Goal: Task Accomplishment & Management: Use online tool/utility

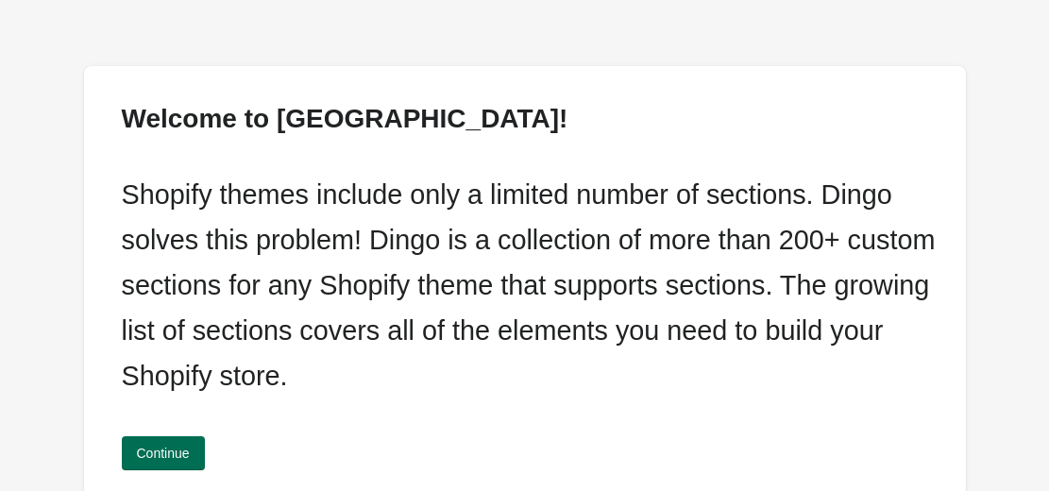
click at [196, 444] on button "Continue" at bounding box center [163, 453] width 83 height 34
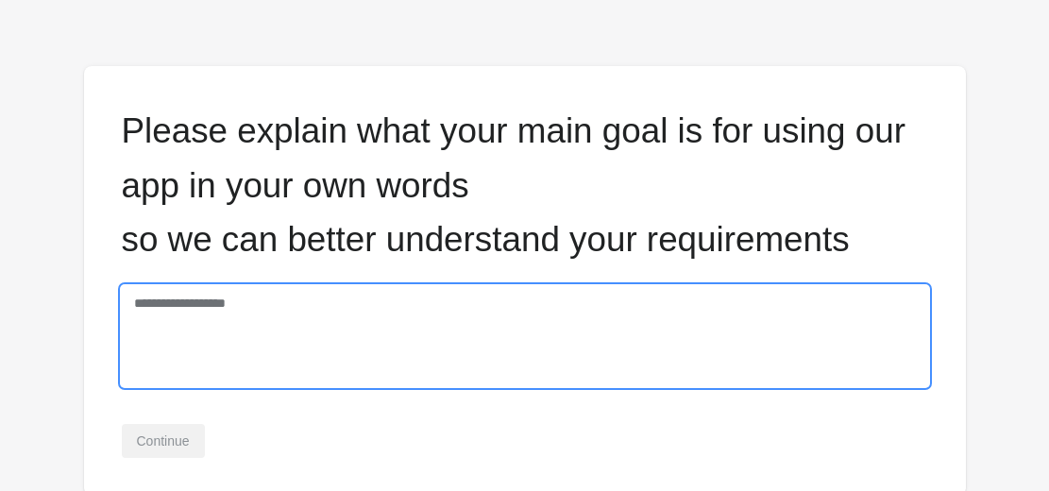
click at [194, 333] on textarea at bounding box center [525, 336] width 806 height 100
type textarea "**********"
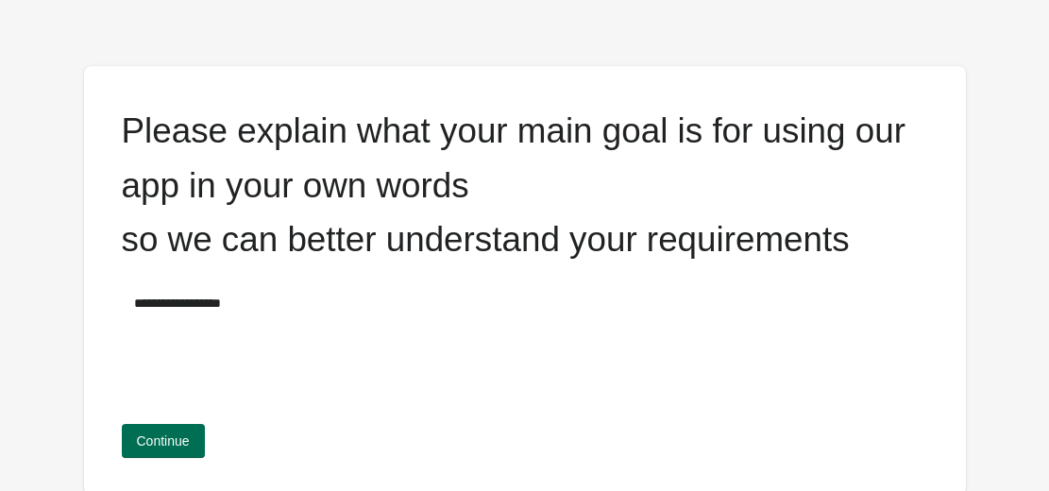
click at [173, 437] on span "Continue" at bounding box center [163, 440] width 53 height 15
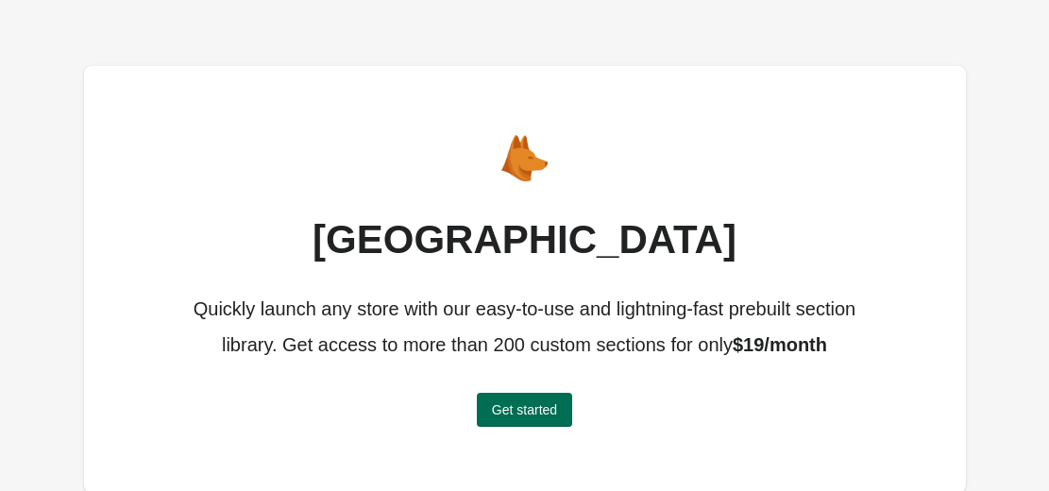
click at [505, 407] on span "Get started" at bounding box center [524, 409] width 65 height 15
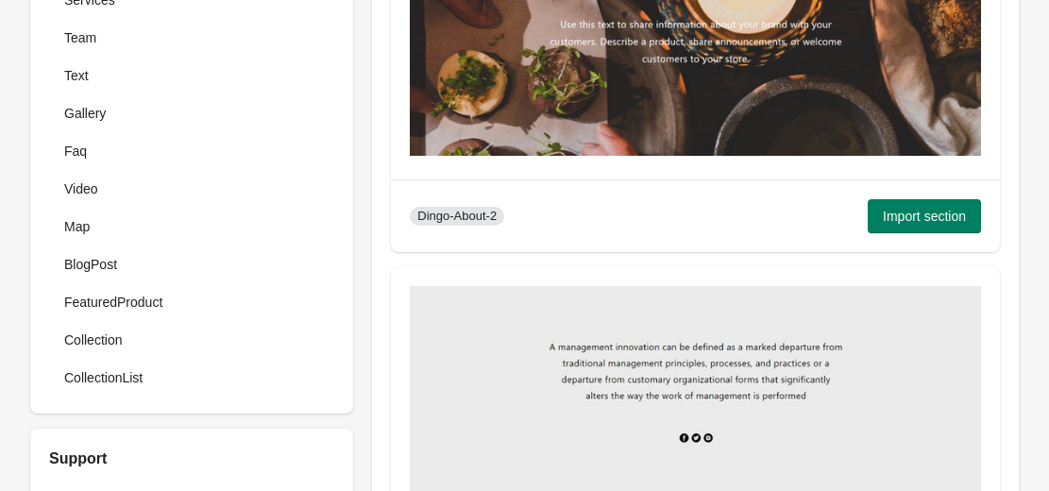
scroll to position [587, 0]
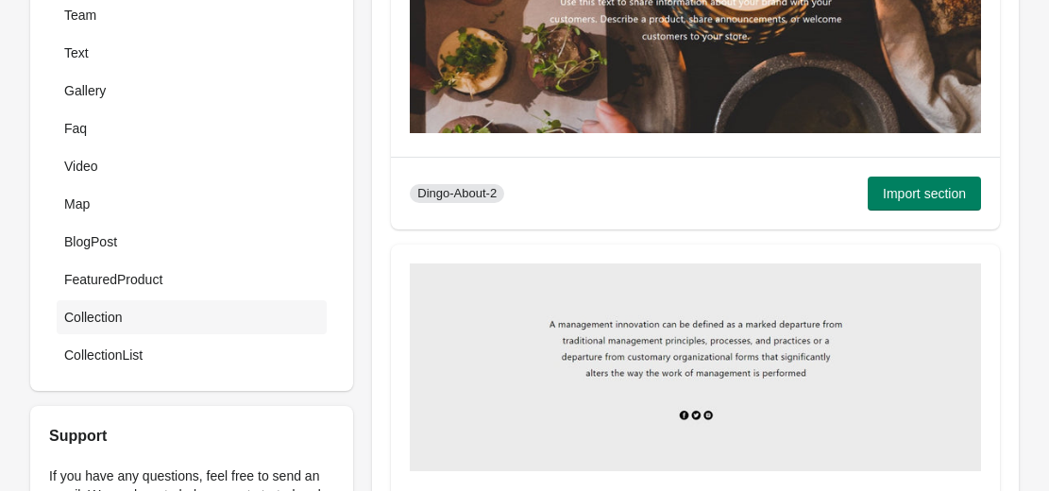
click at [148, 308] on div "Collection" at bounding box center [191, 317] width 255 height 19
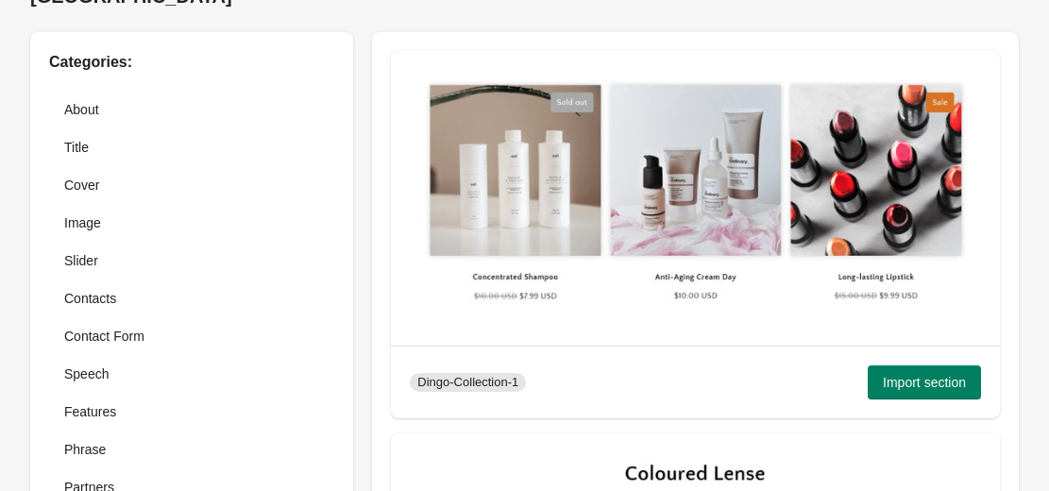
scroll to position [0, 0]
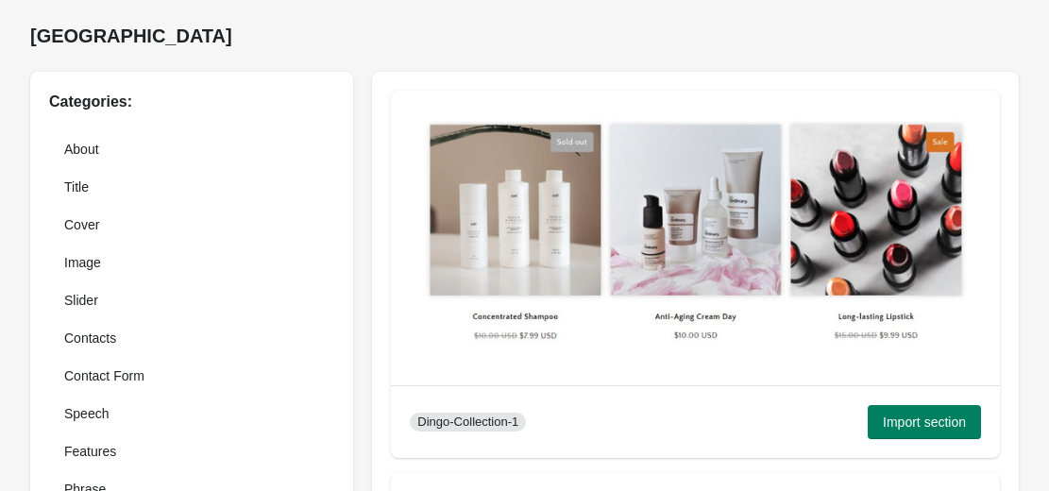
click at [834, 275] on img at bounding box center [695, 236] width 571 height 252
click at [719, 238] on img at bounding box center [695, 236] width 571 height 252
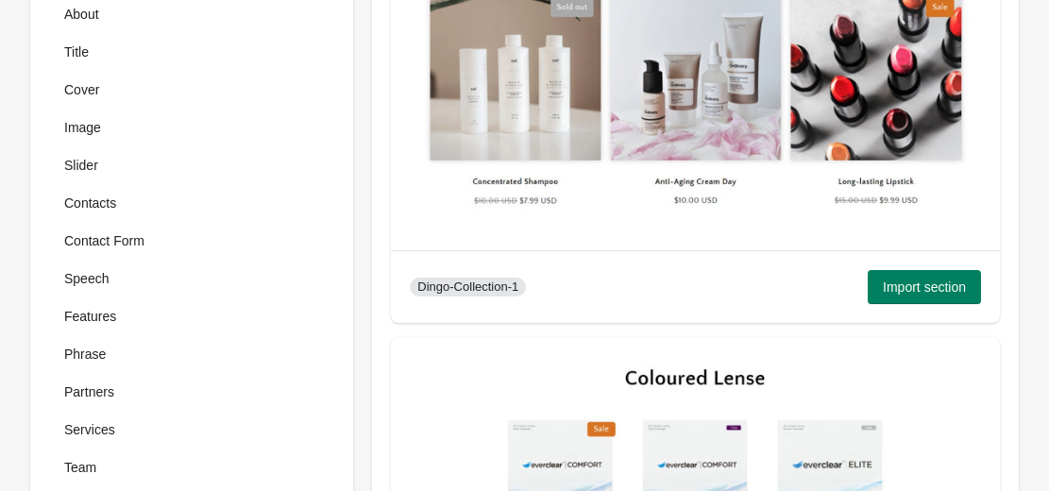
scroll to position [239, 0]
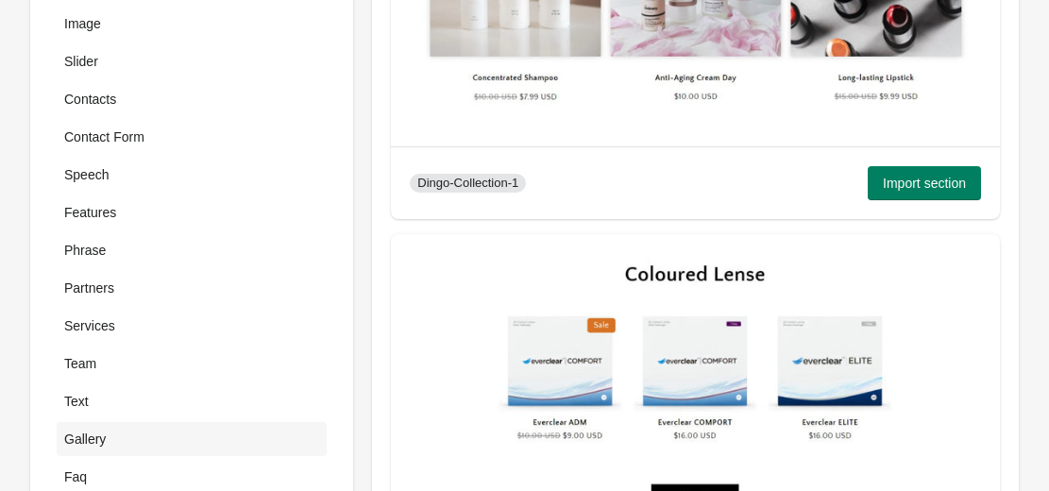
click at [127, 424] on div "Gallery" at bounding box center [192, 439] width 270 height 34
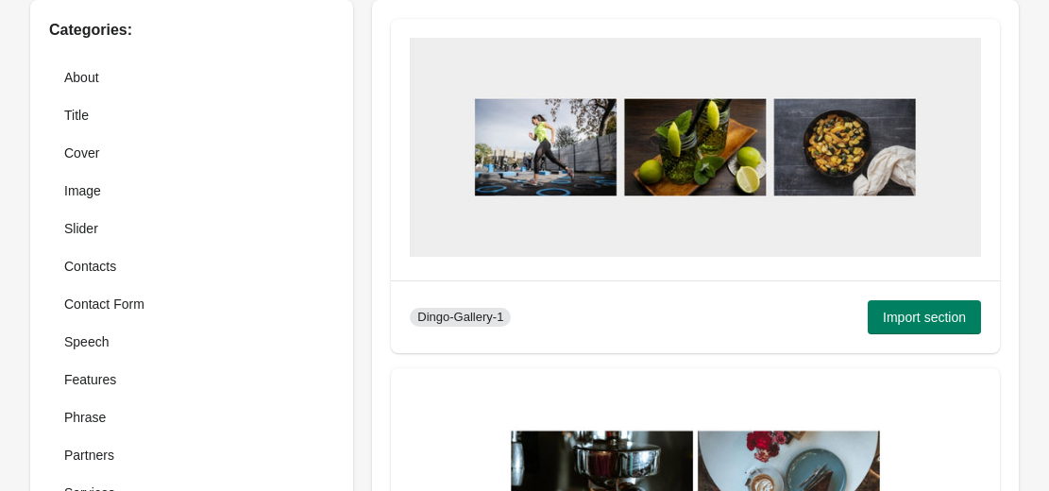
scroll to position [0, 0]
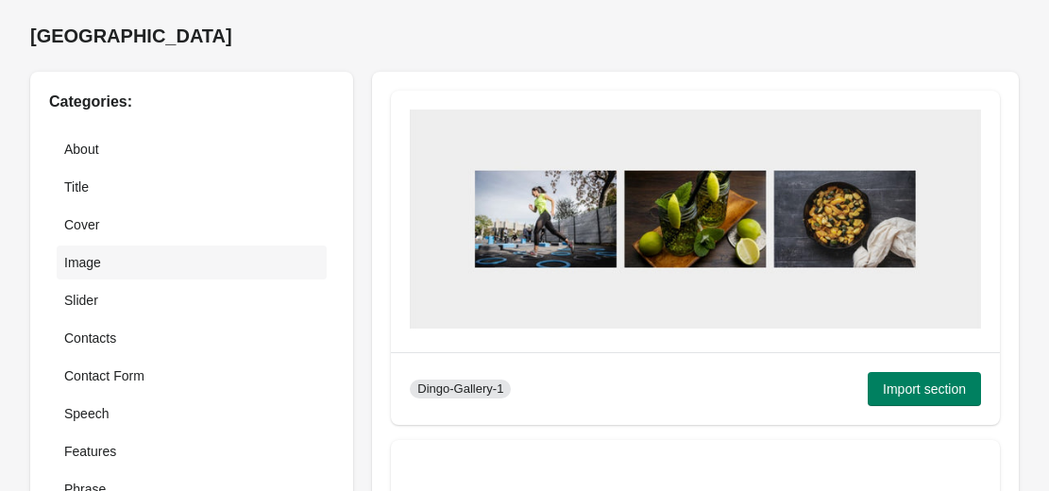
click at [133, 261] on div "Image" at bounding box center [191, 262] width 255 height 19
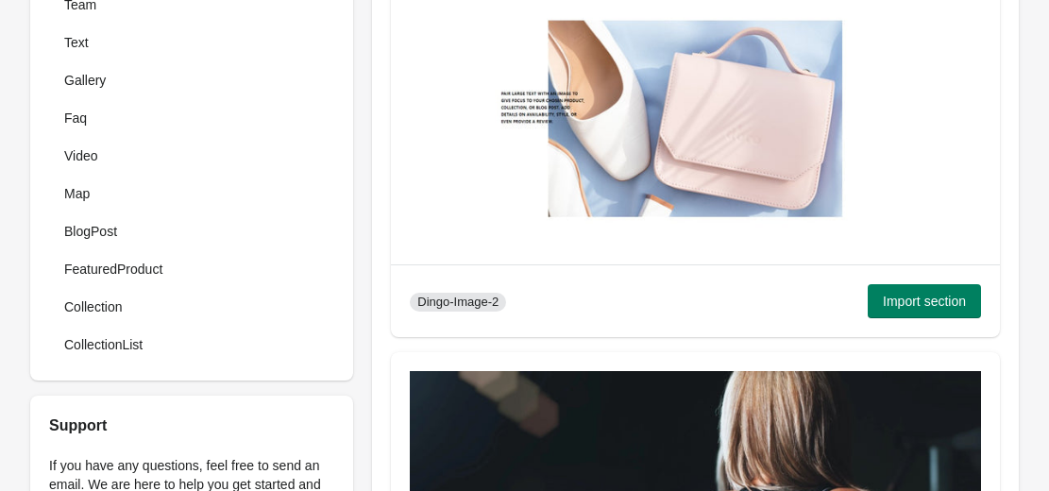
scroll to position [620, 0]
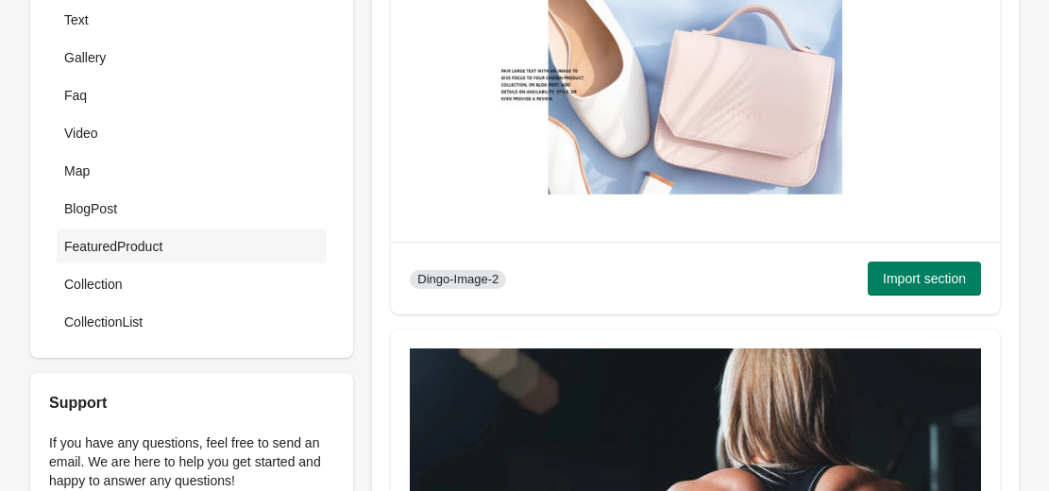
click at [184, 249] on div "FeaturedProduct" at bounding box center [191, 246] width 255 height 19
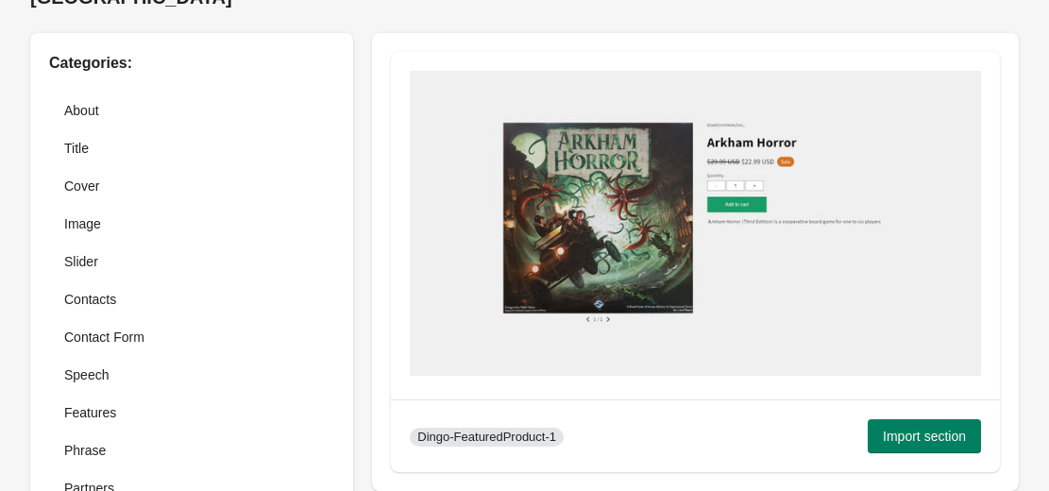
scroll to position [0, 0]
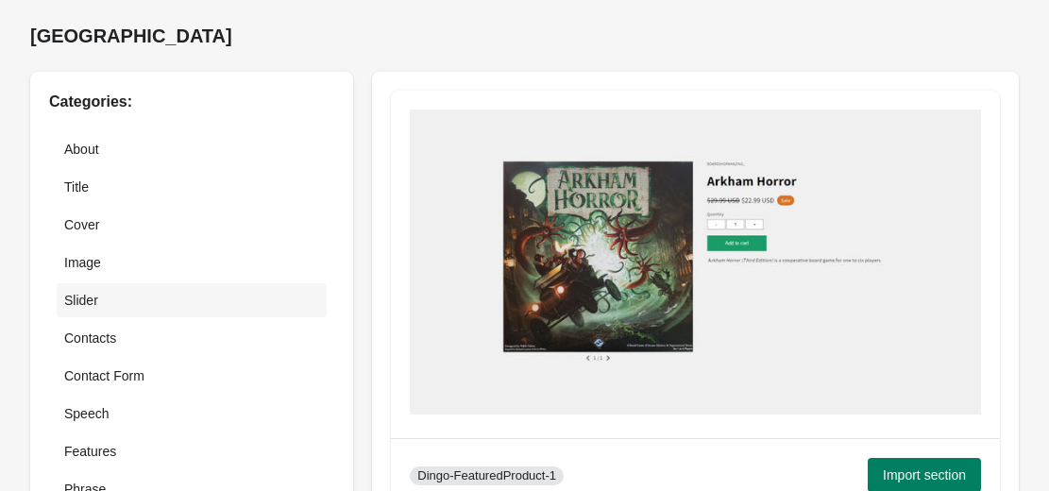
click at [122, 294] on div "Slider" at bounding box center [191, 300] width 255 height 19
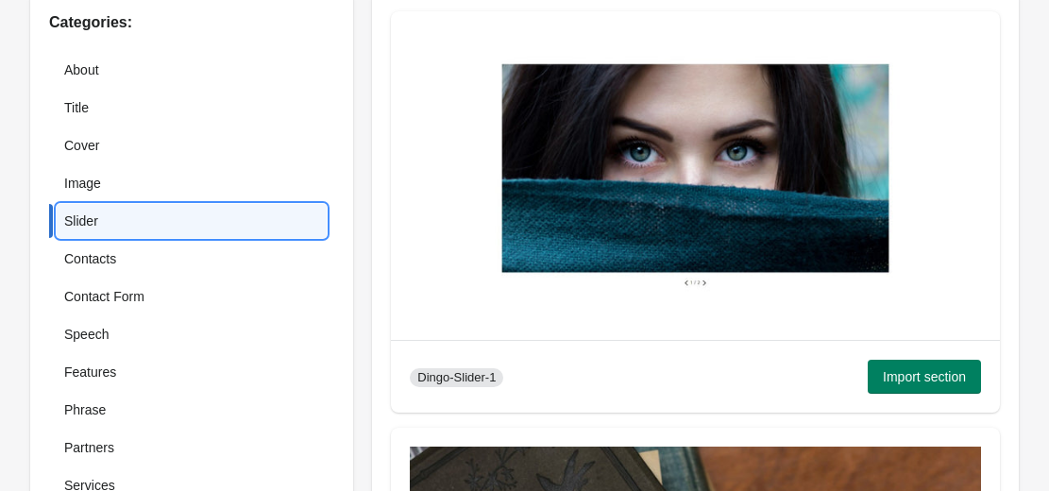
scroll to position [79, 0]
drag, startPoint x: 1038, startPoint y: 138, endPoint x: 1052, endPoint y: 176, distance: 40.0
click at [1049, 176] on html "Skip to content Dingo Section Library Categories: About Title Cover Image Slide…" at bounding box center [524, 166] width 1049 height 491
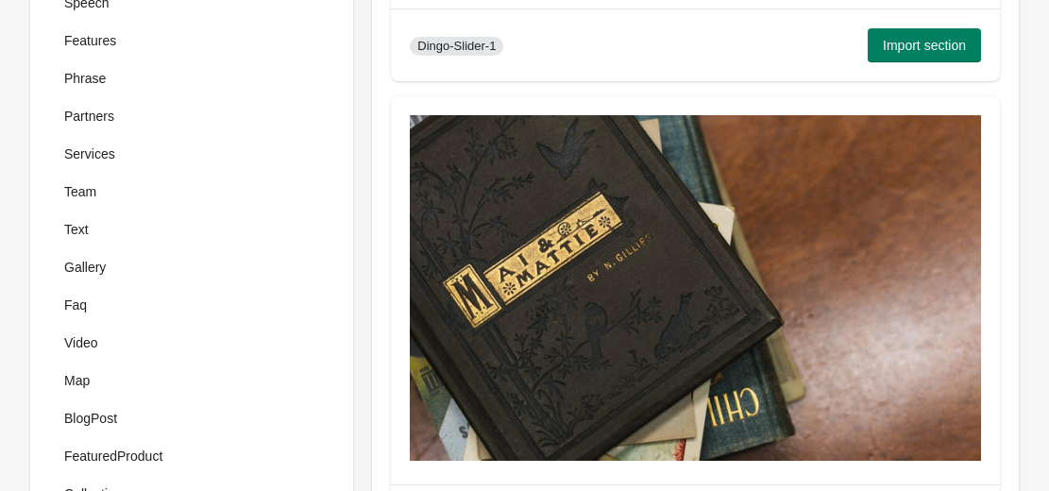
scroll to position [413, 0]
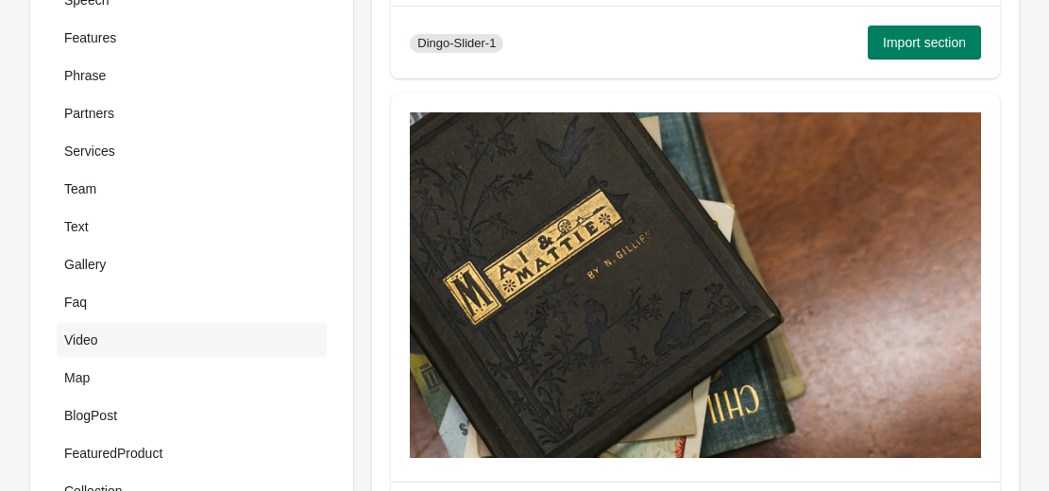
click at [102, 336] on div "Video" at bounding box center [191, 339] width 255 height 19
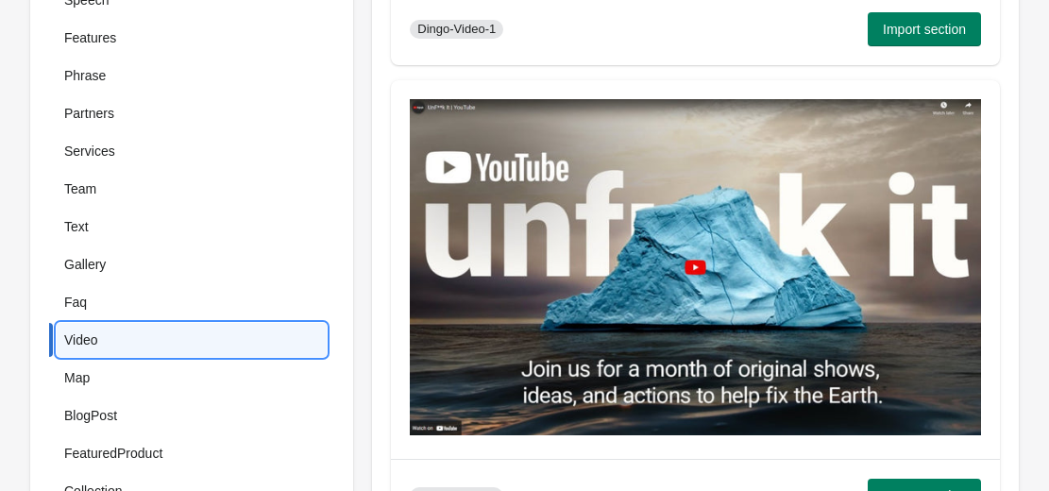
drag, startPoint x: 1045, startPoint y: 129, endPoint x: 1058, endPoint y: 136, distance: 14.8
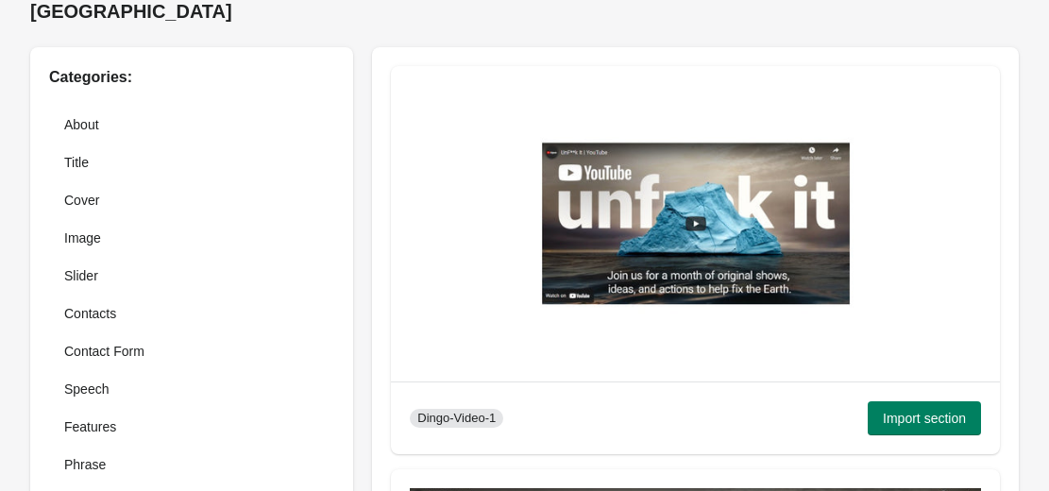
scroll to position [0, 0]
